Goal: Complete application form

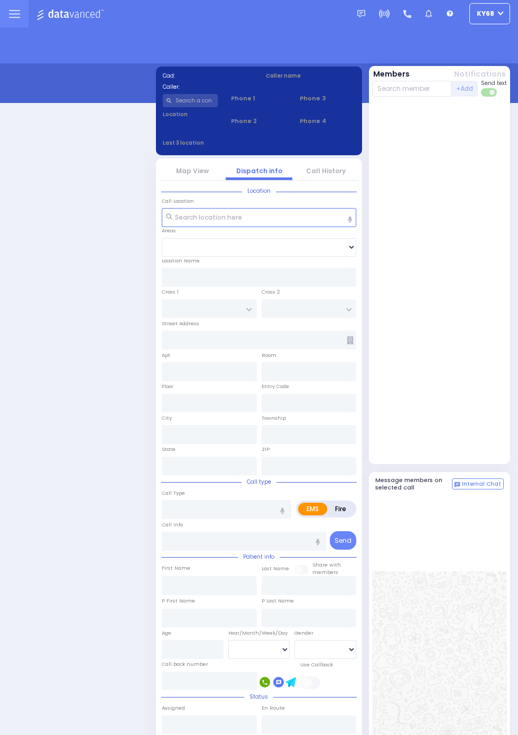
select select "12"
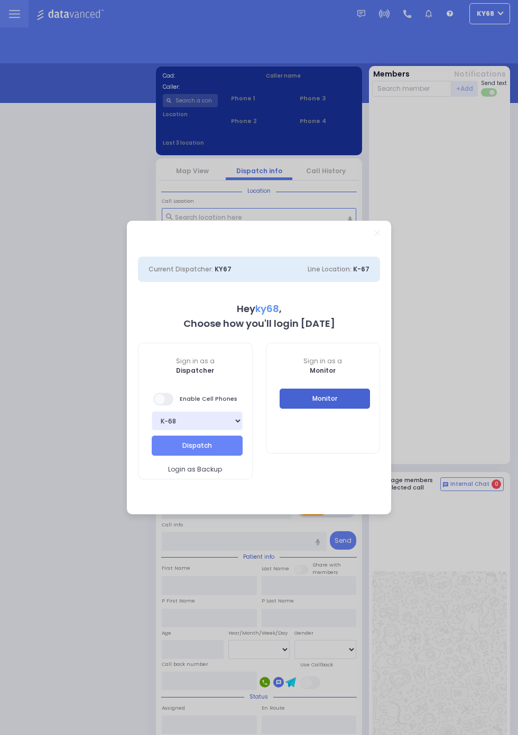
click at [334, 398] on button "Monitor" at bounding box center [324, 399] width 91 height 20
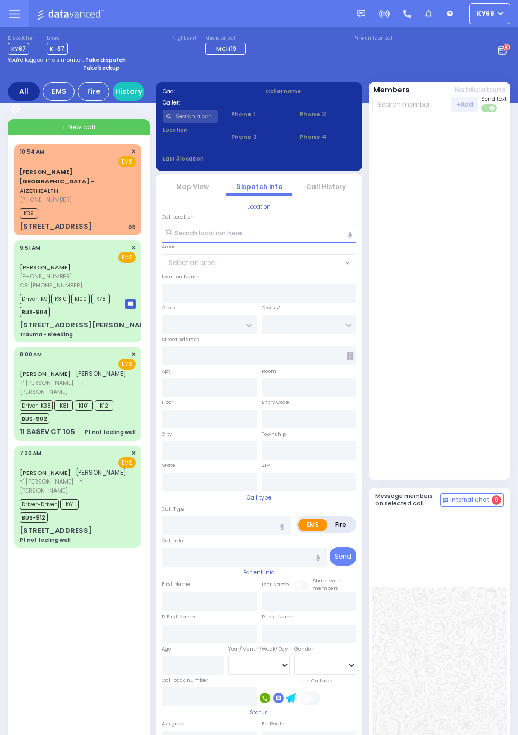
click at [24, 208] on span "K39" at bounding box center [29, 213] width 18 height 11
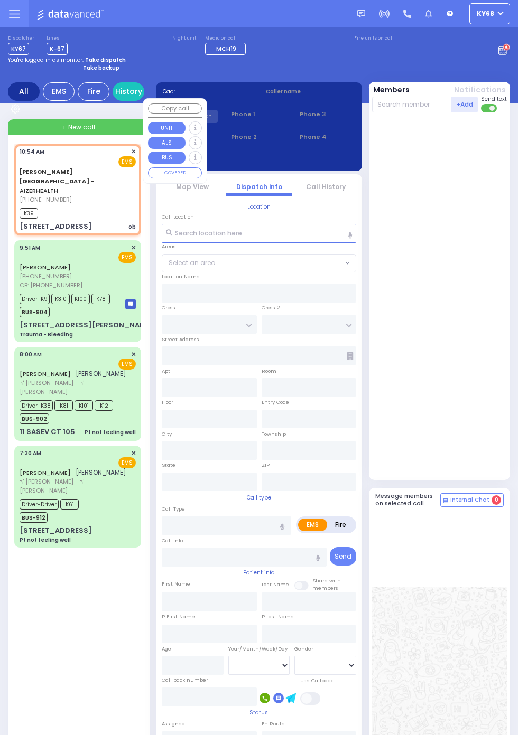
select select
type input "ob"
radio input "true"
select select
type input "10:54"
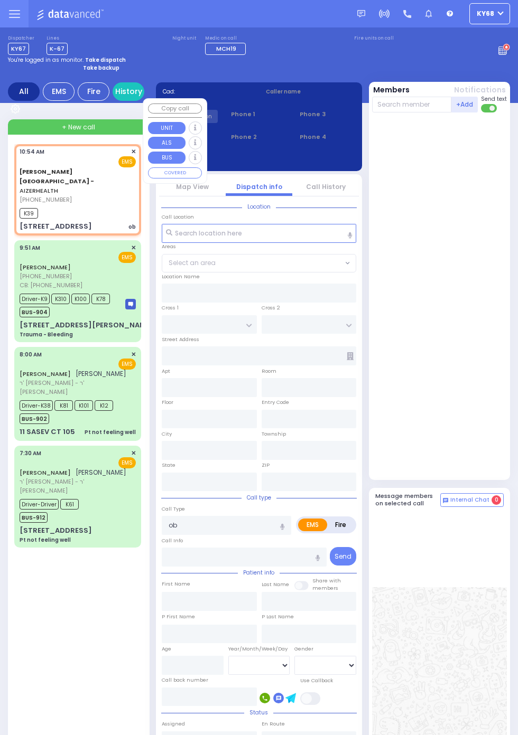
type input "10:56"
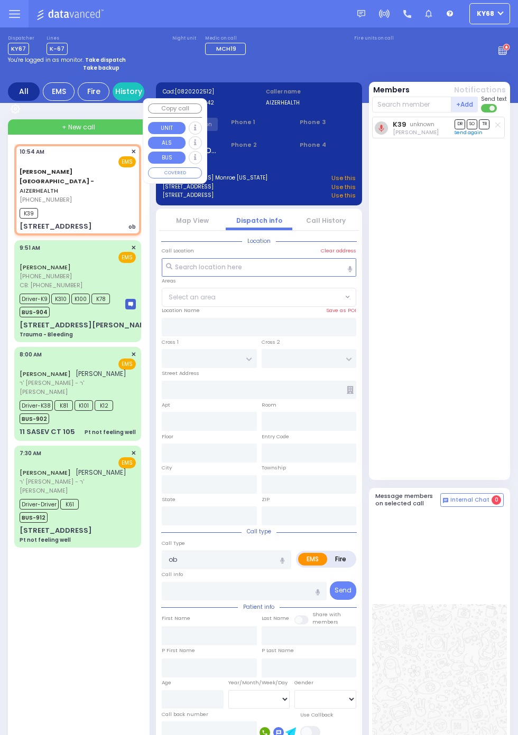
type input "[STREET_ADDRESS]"
type input "1"
type input "monroe"
type input "new"
type input "10950"
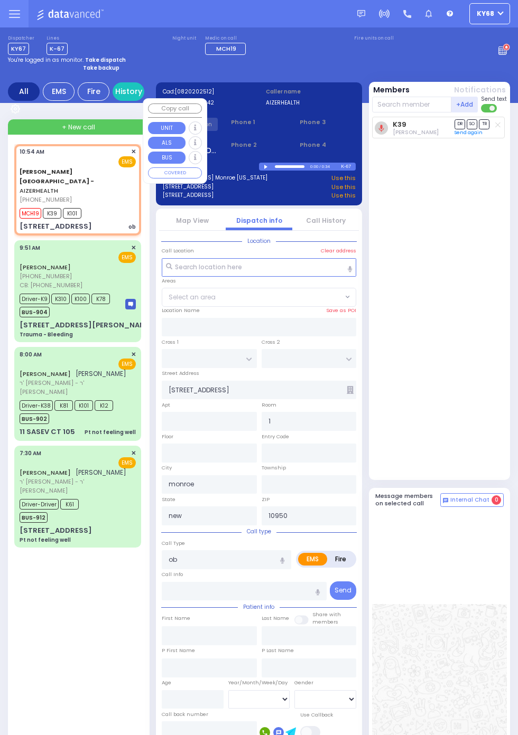
select select
radio input "true"
select select
click at [449, 239] on div "MCH19 unknown [PERSON_NAME] DR SO TR Send again" at bounding box center [440, 296] width 137 height 359
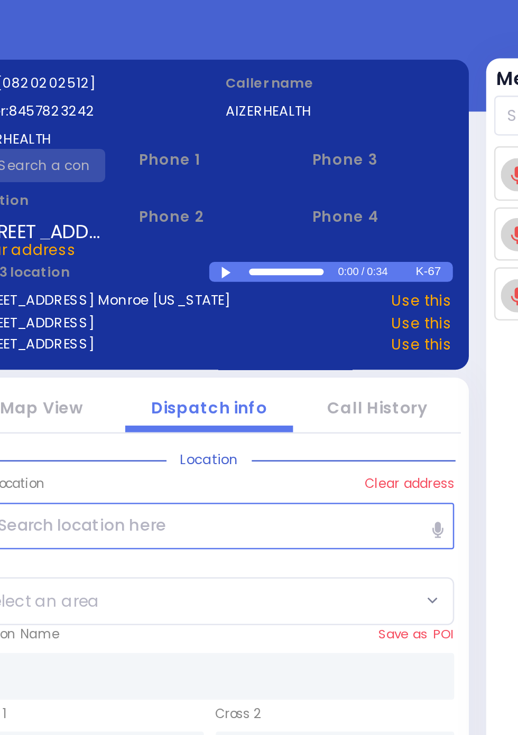
click at [266, 166] on div at bounding box center [267, 167] width 6 height 5
